Goal: Book appointment/travel/reservation

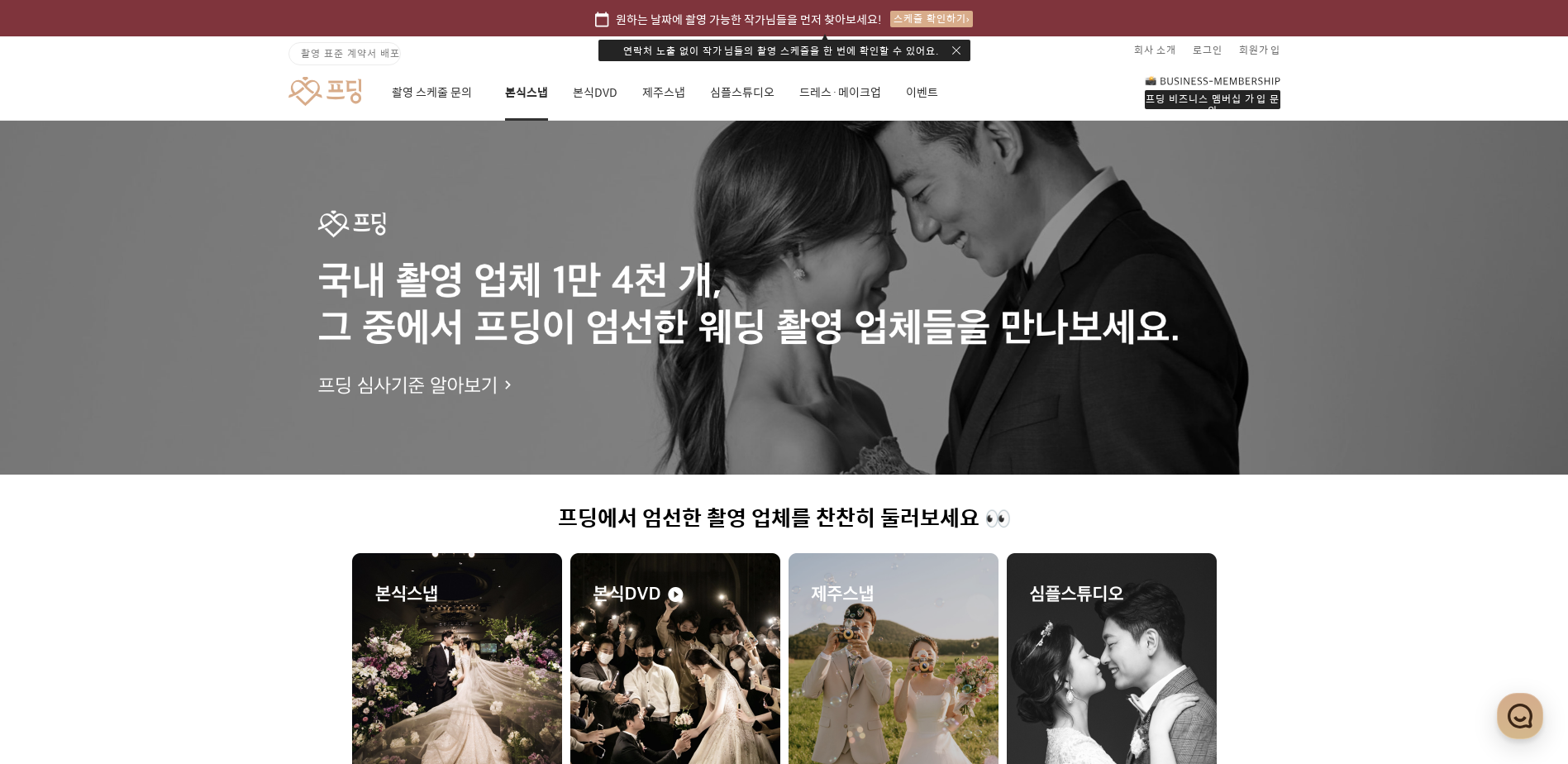
click at [536, 97] on link "본식스냅" at bounding box center [526, 93] width 43 height 56
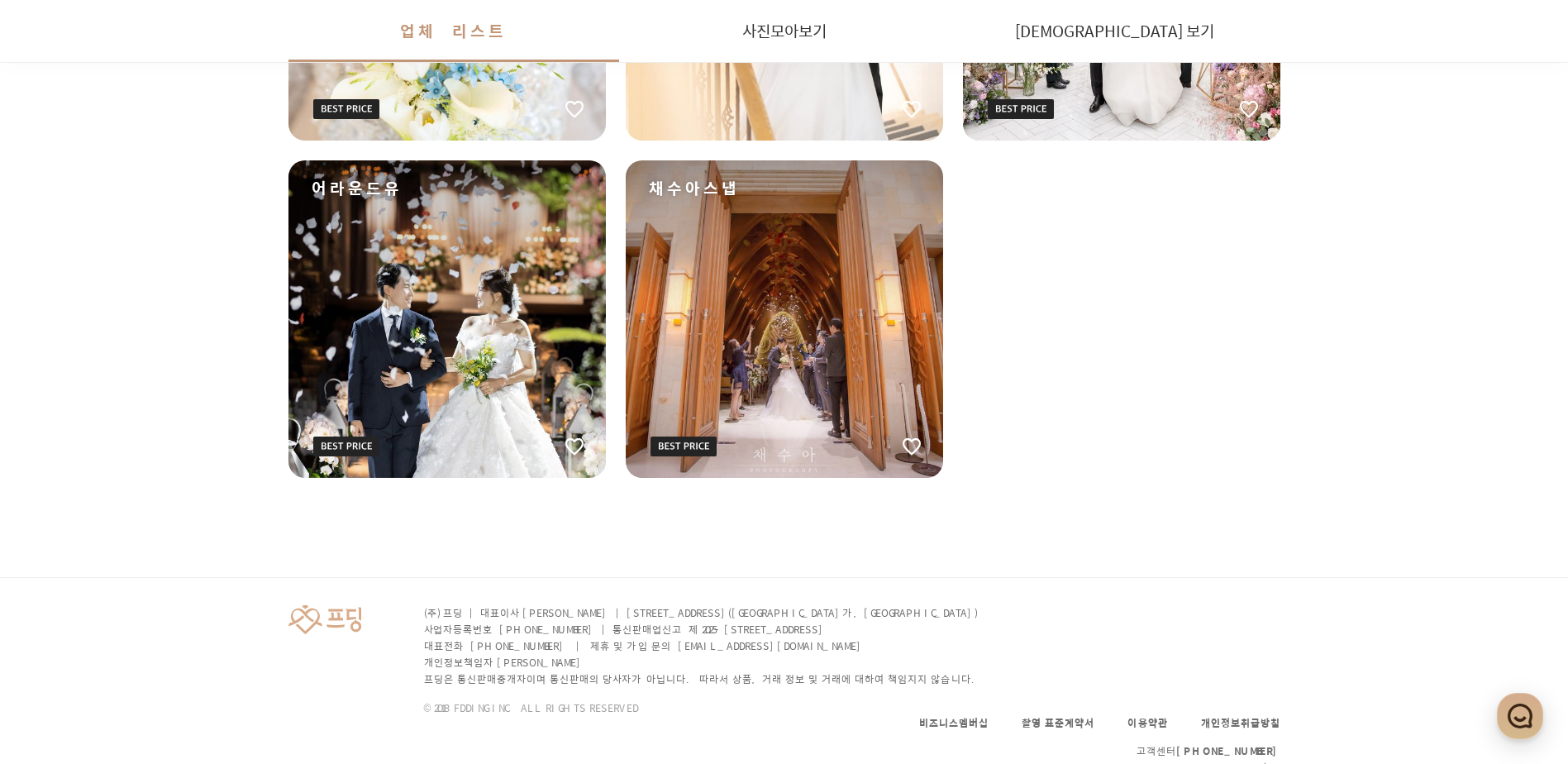
scroll to position [2883, 0]
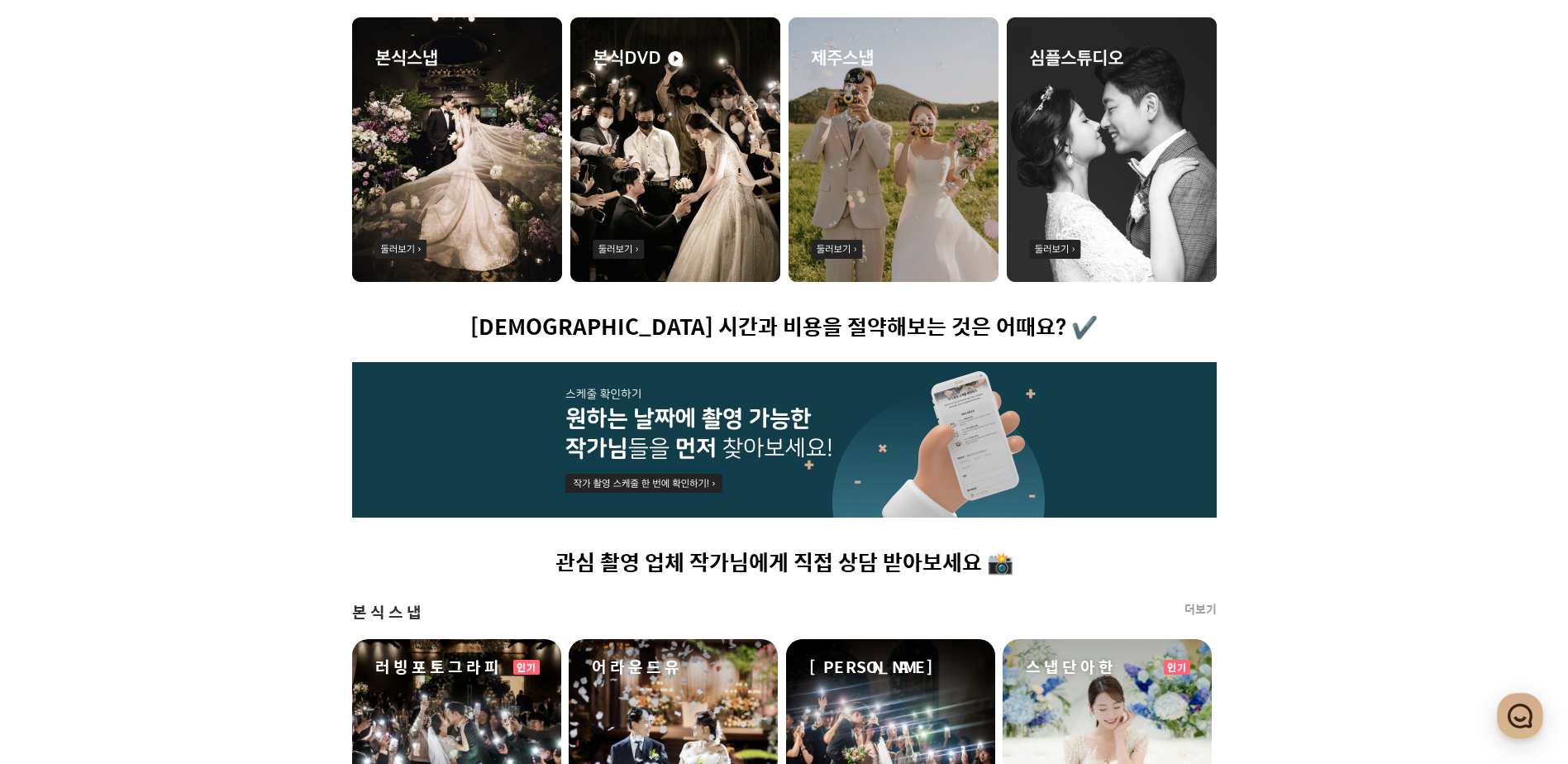
scroll to position [744, 0]
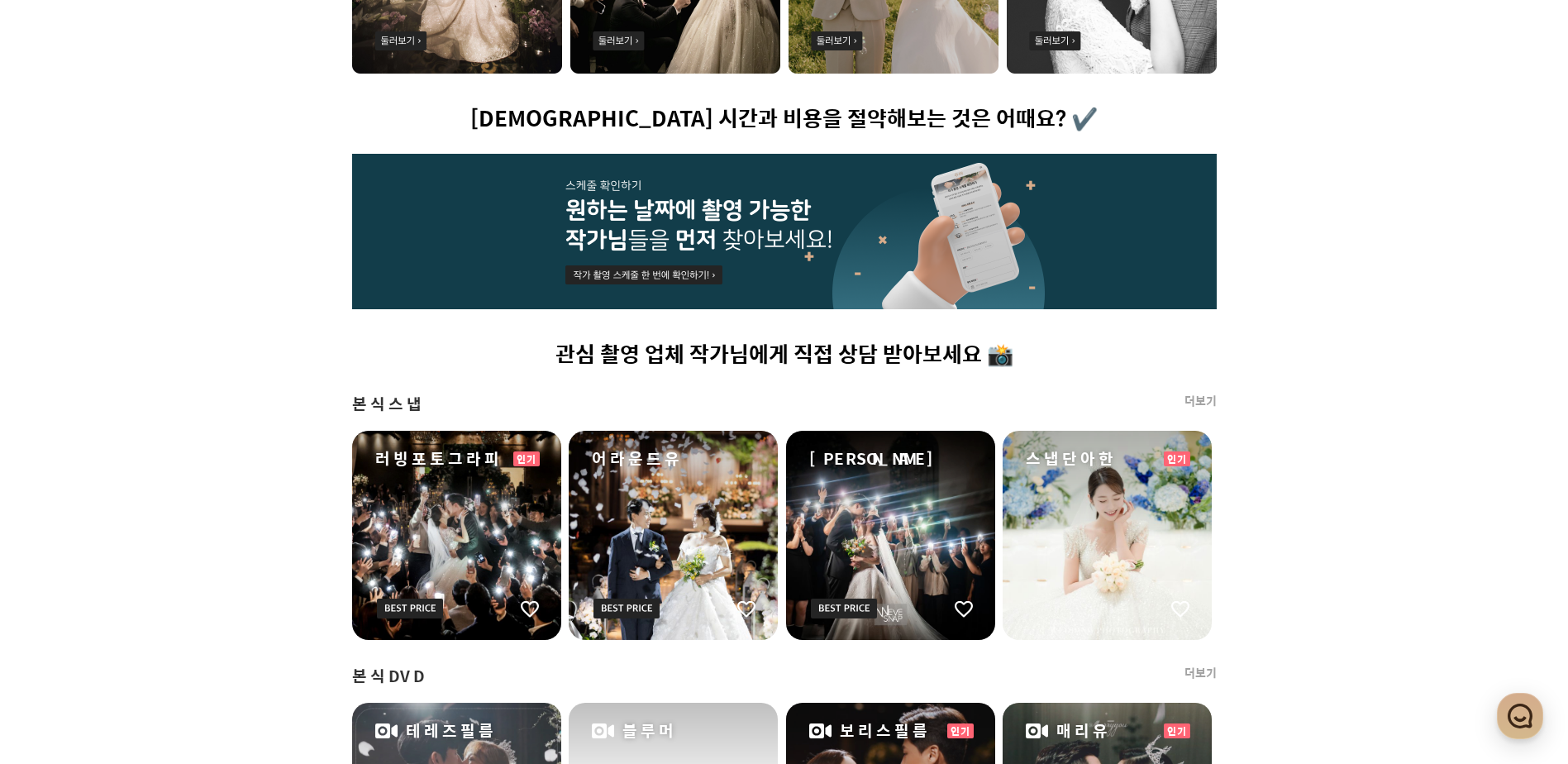
click at [642, 244] on img at bounding box center [784, 232] width 864 height 155
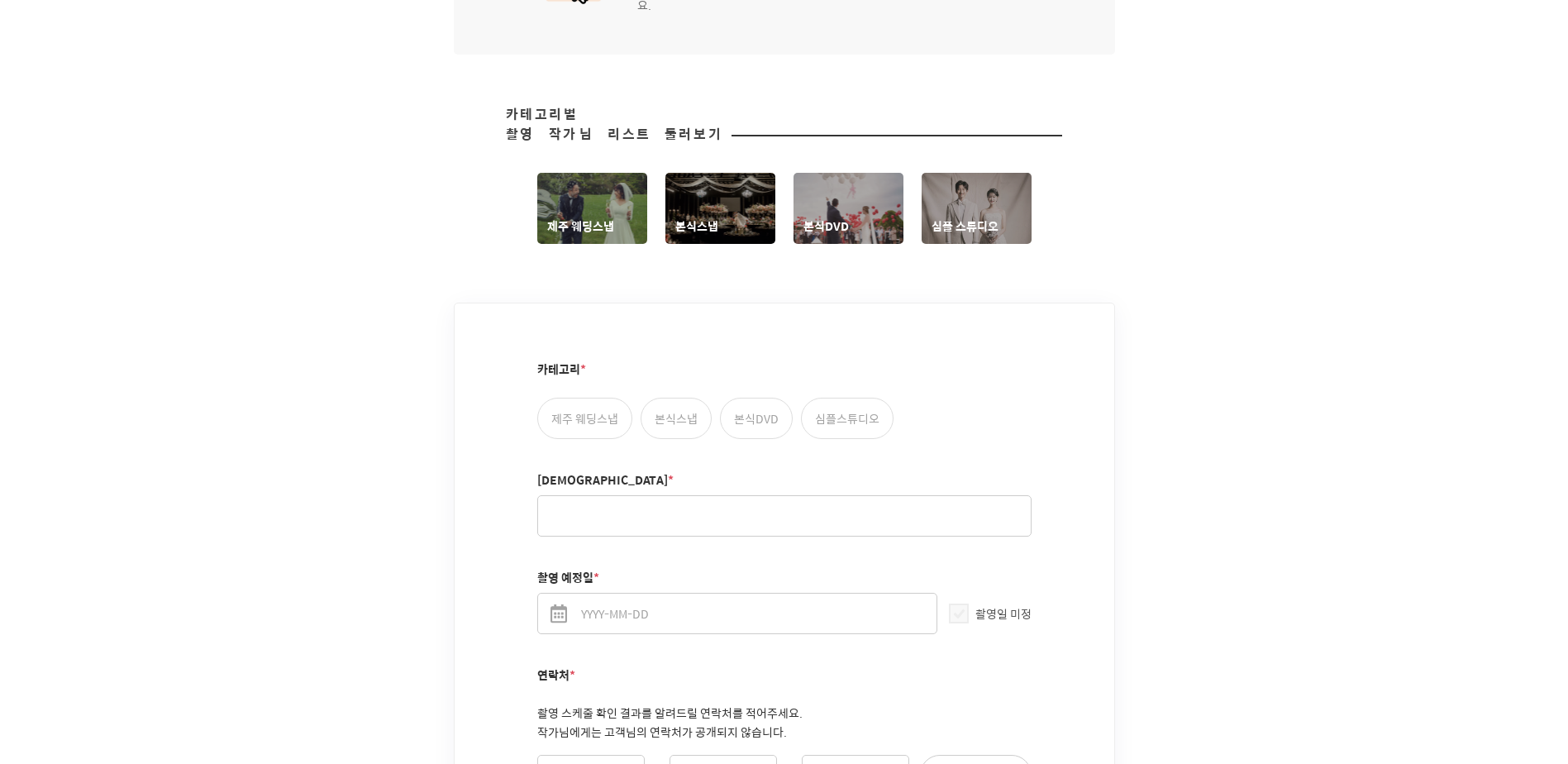
scroll to position [744, 0]
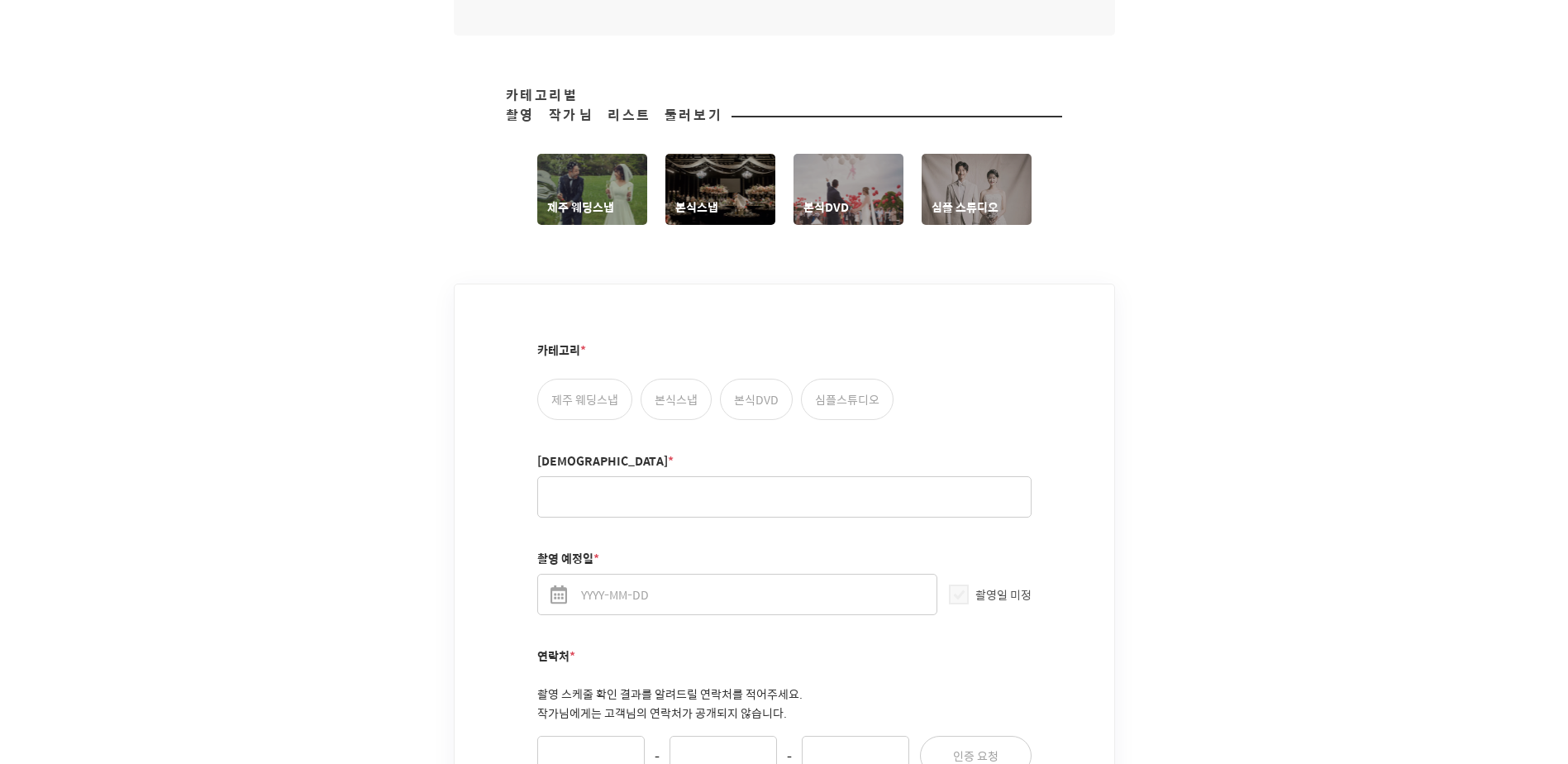
click at [605, 190] on link "제주 웨딩스냅" at bounding box center [592, 189] width 110 height 71
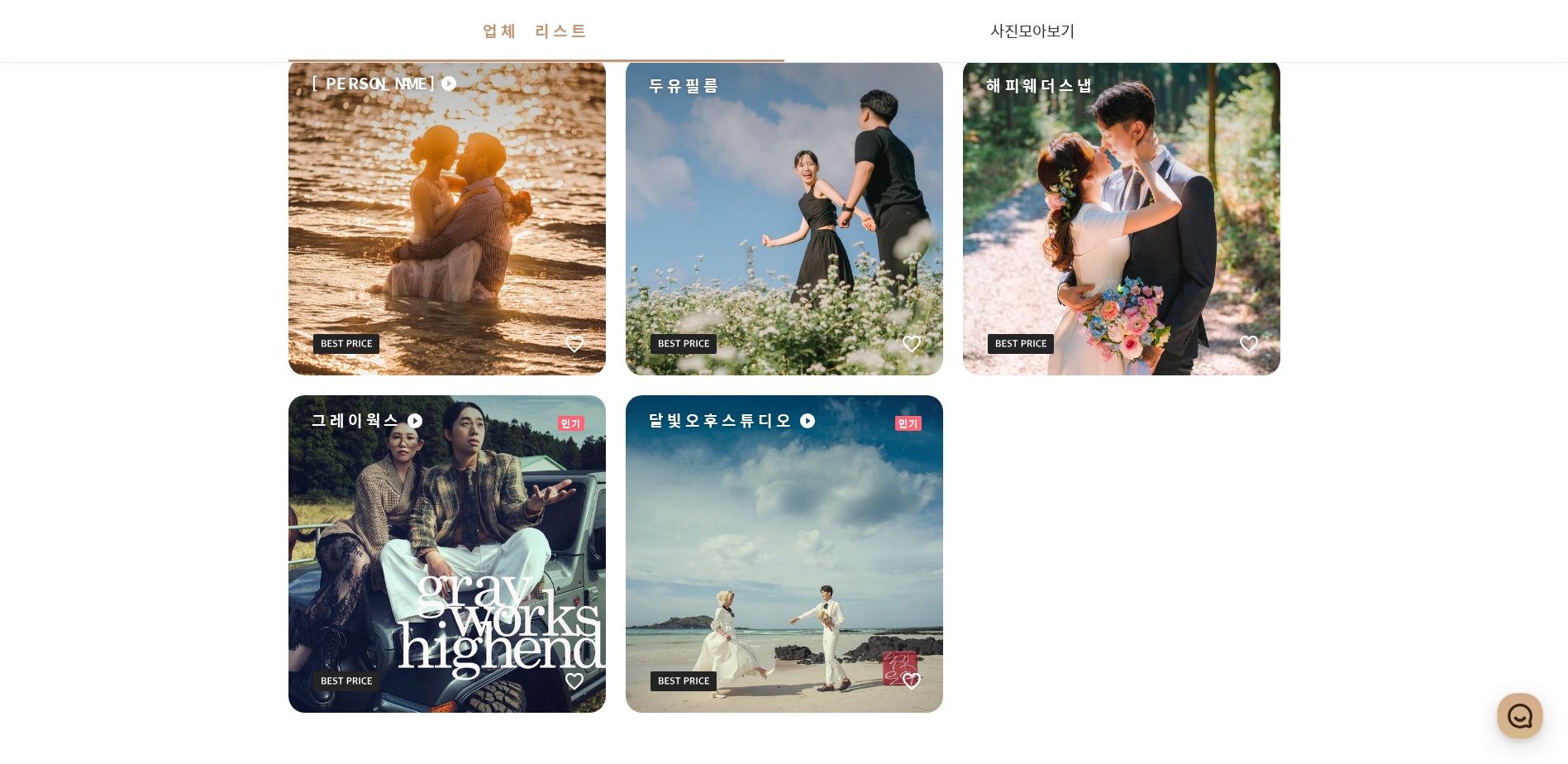
scroll to position [1157, 0]
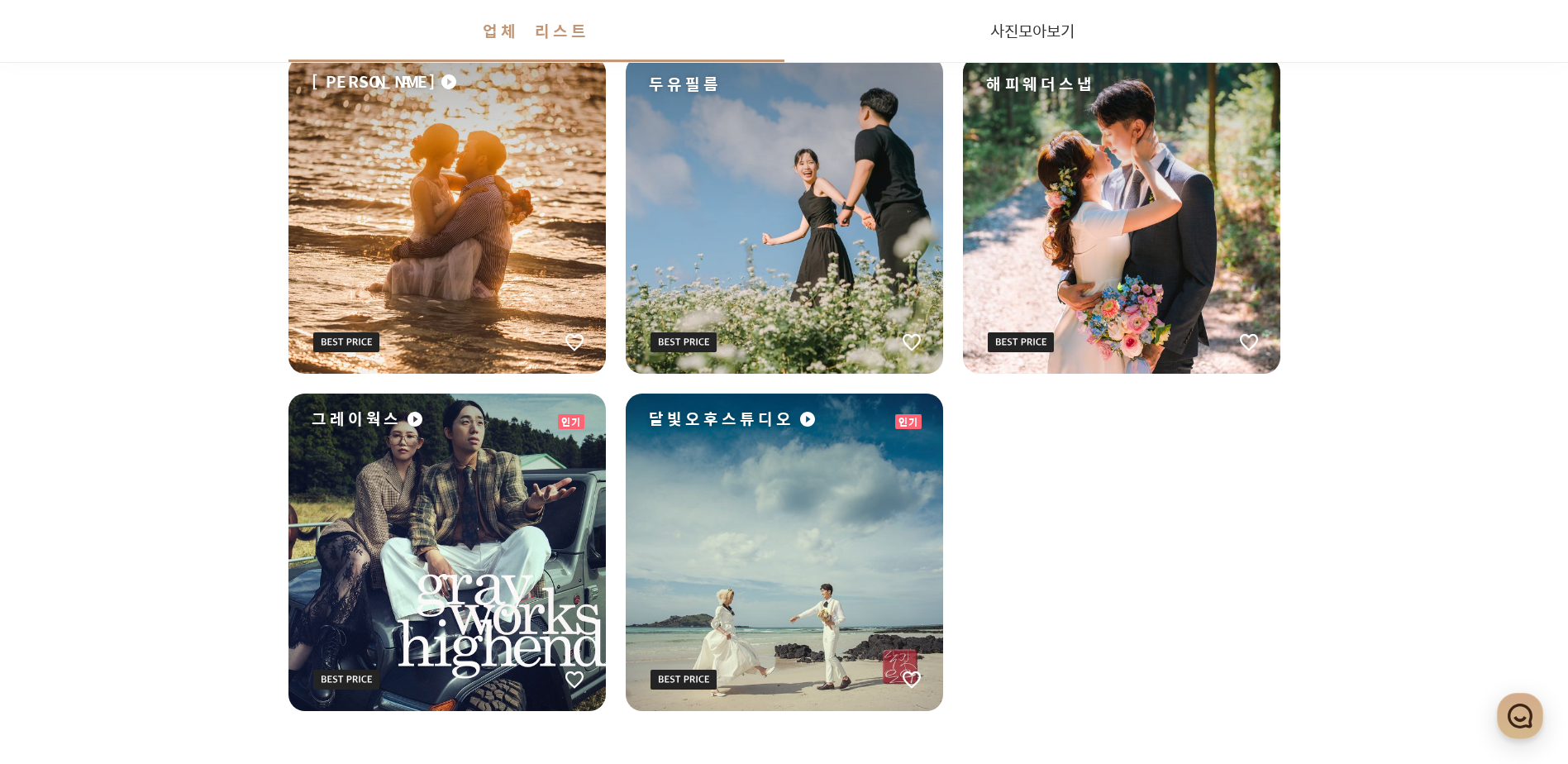
click at [472, 479] on div "그레이웍스" at bounding box center [447, 552] width 317 height 317
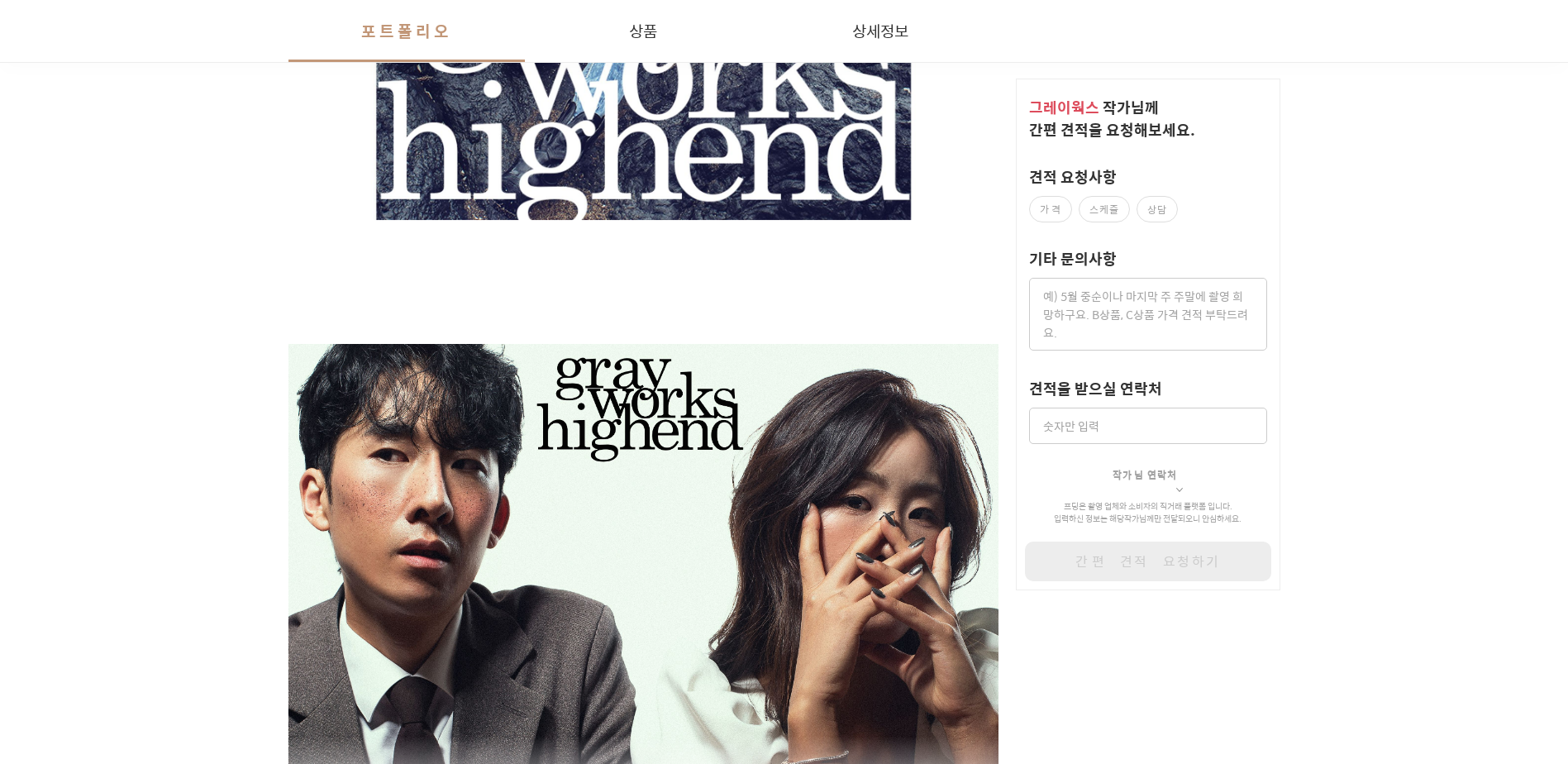
scroll to position [2810, 0]
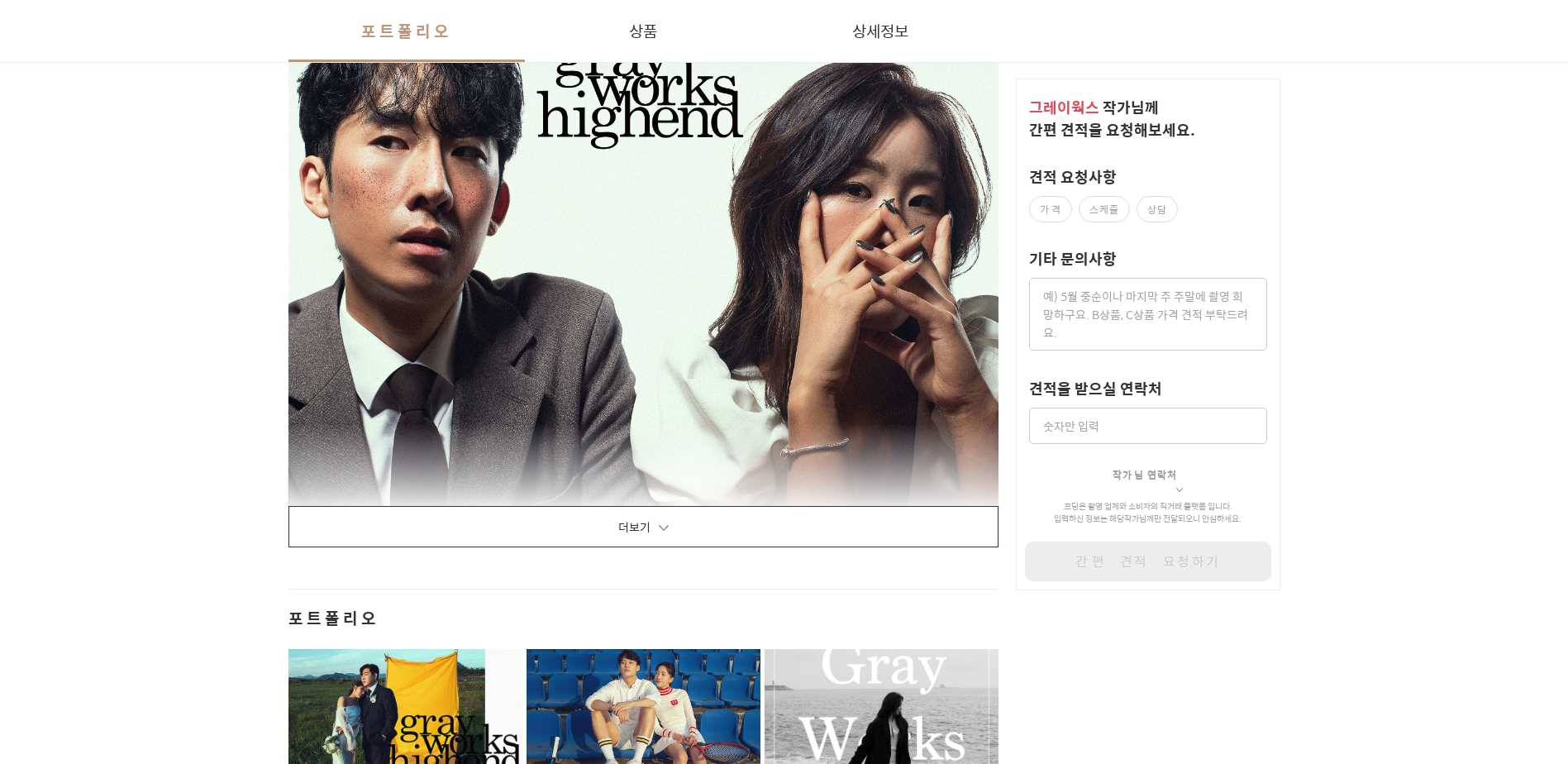
click at [655, 531] on button "더보기" at bounding box center [643, 526] width 711 height 41
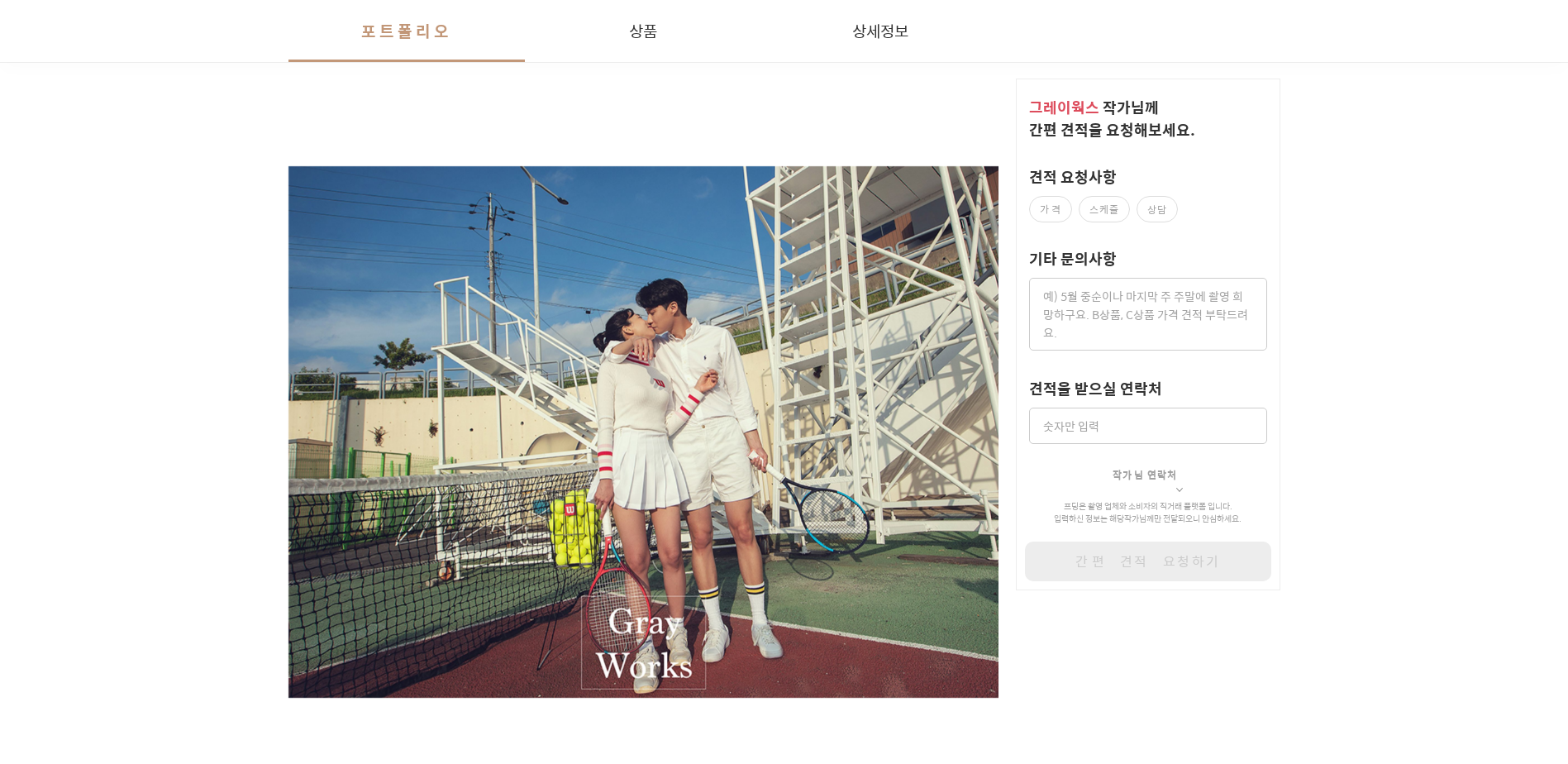
scroll to position [7438, 0]
